Goal: Browse casually

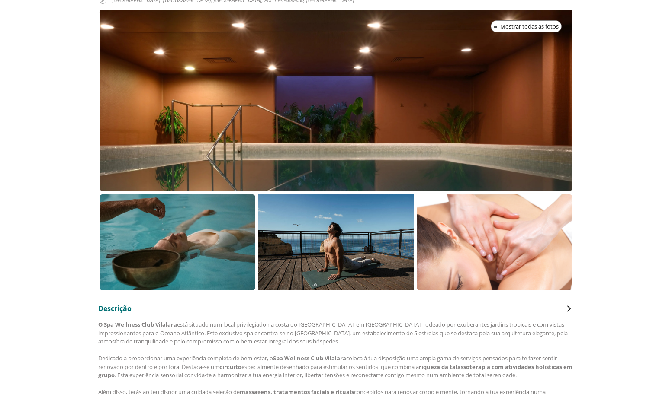
click at [295, 129] on div at bounding box center [335, 101] width 473 height 182
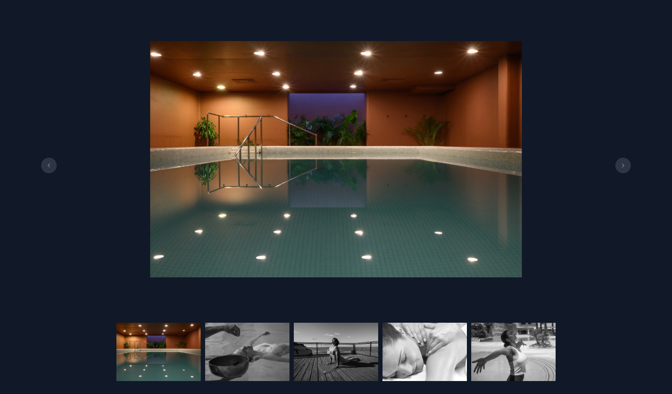
click at [624, 169] on button at bounding box center [623, 166] width 16 height 16
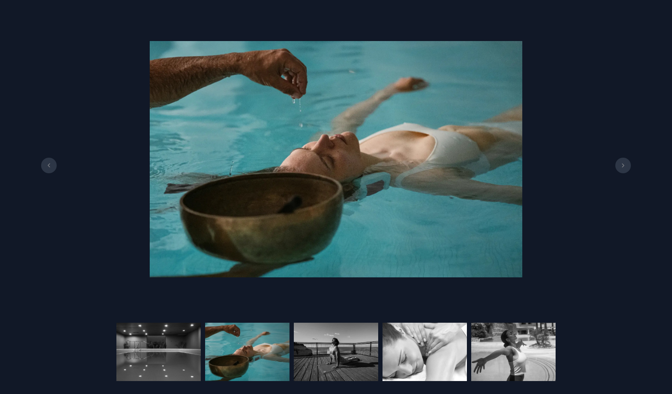
click at [624, 169] on button at bounding box center [623, 166] width 16 height 16
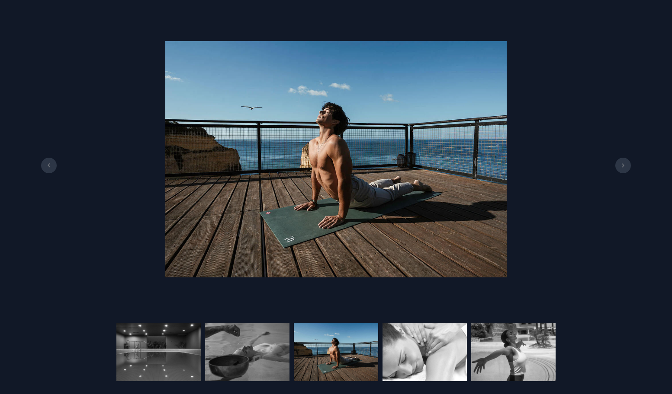
click at [624, 169] on button at bounding box center [623, 166] width 16 height 16
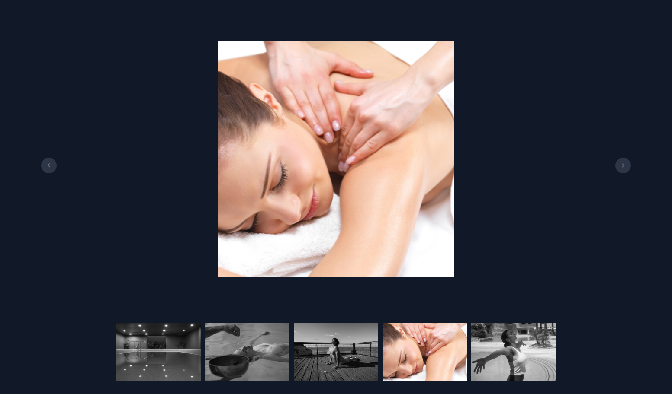
click at [624, 169] on button at bounding box center [623, 166] width 16 height 16
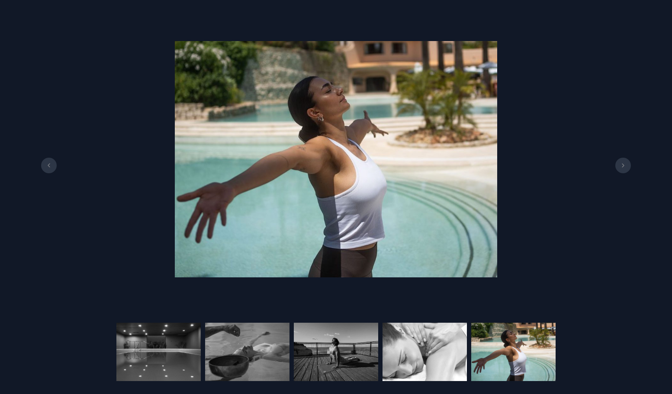
click at [624, 169] on button at bounding box center [623, 166] width 16 height 16
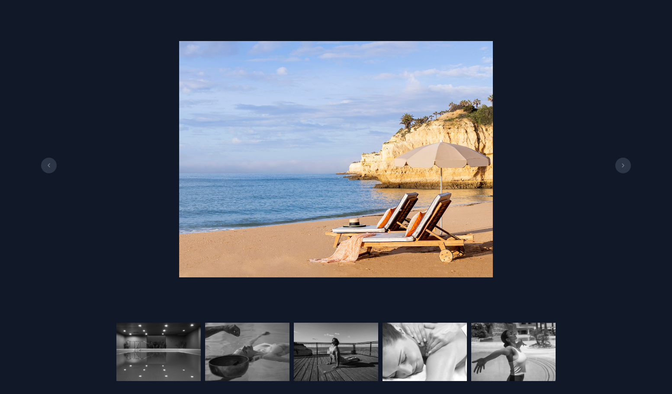
click at [624, 169] on button at bounding box center [623, 166] width 16 height 16
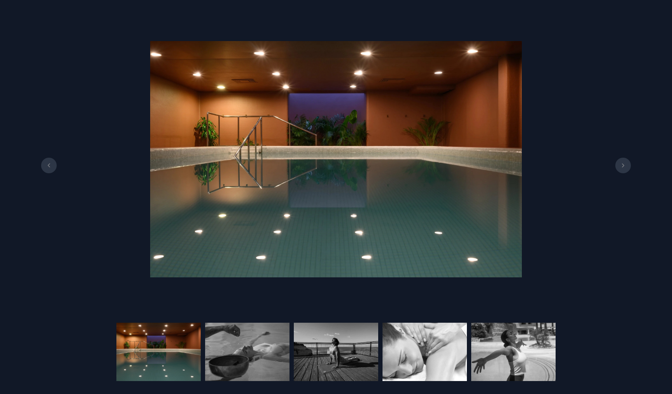
click at [624, 169] on button at bounding box center [623, 166] width 16 height 16
